Goal: Go to known website: Access a specific website the user already knows

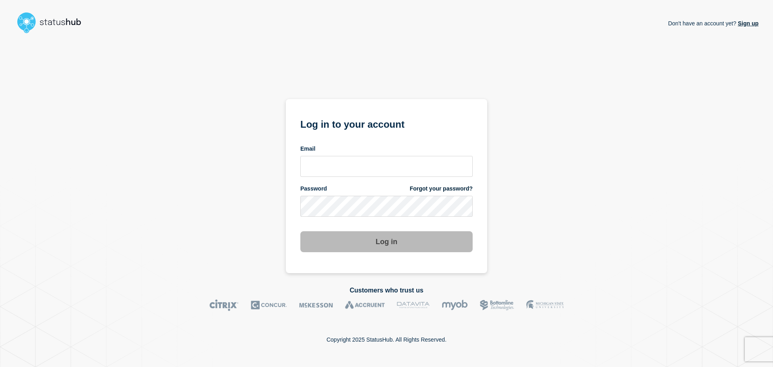
click at [57, 23] on img at bounding box center [52, 23] width 77 height 26
click at [30, 23] on img at bounding box center [52, 23] width 77 height 26
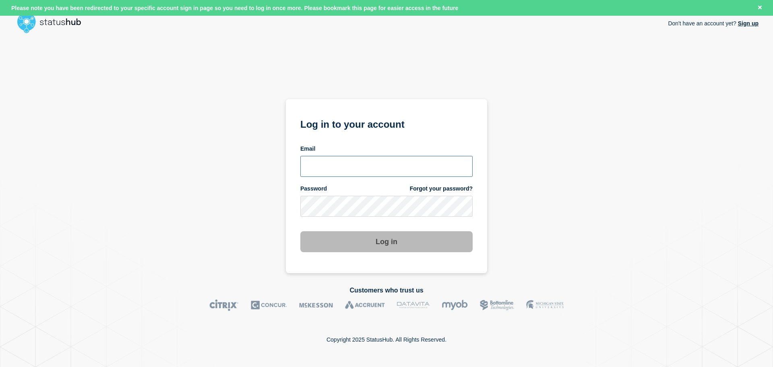
click at [381, 169] on input "email input" at bounding box center [386, 166] width 172 height 21
type input "[PERSON_NAME][EMAIL_ADDRESS][DOMAIN_NAME]"
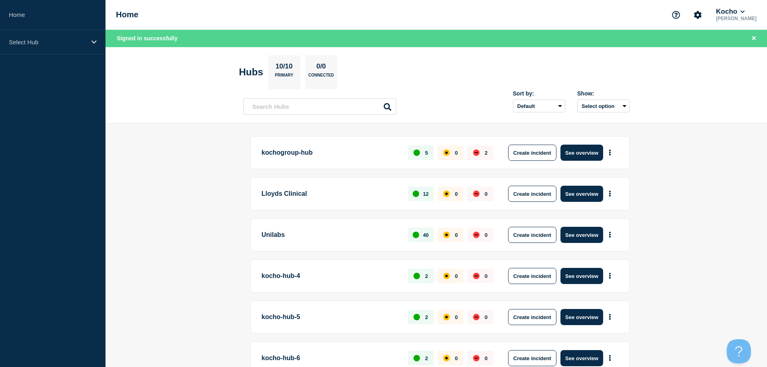
scroll to position [40, 0]
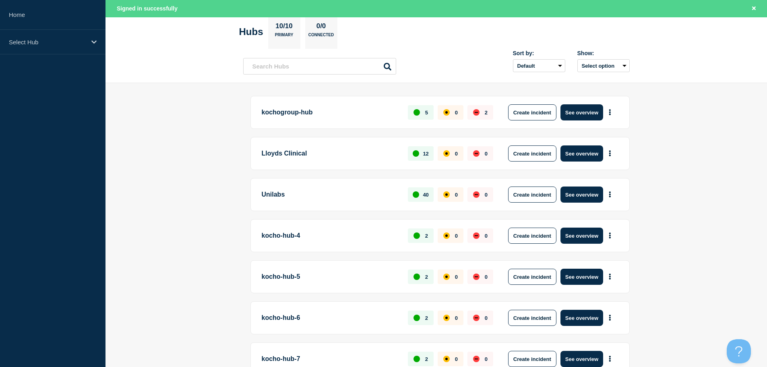
click at [267, 190] on p "Unilabs" at bounding box center [330, 194] width 137 height 16
click at [586, 193] on button "See overview" at bounding box center [582, 194] width 43 height 16
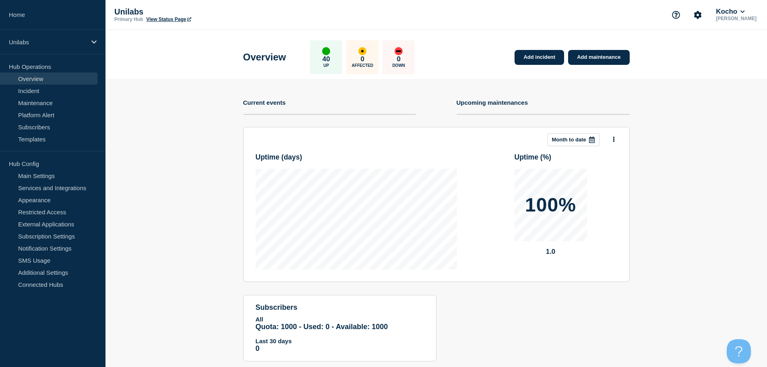
click at [158, 20] on link "View Status Page" at bounding box center [168, 20] width 45 height 6
